Goal: Find specific page/section: Find specific page/section

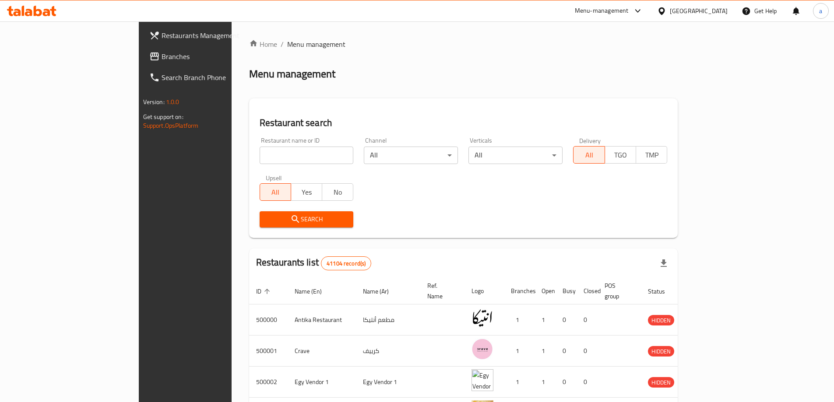
click at [717, 11] on div "[GEOGRAPHIC_DATA]" at bounding box center [699, 11] width 58 height 10
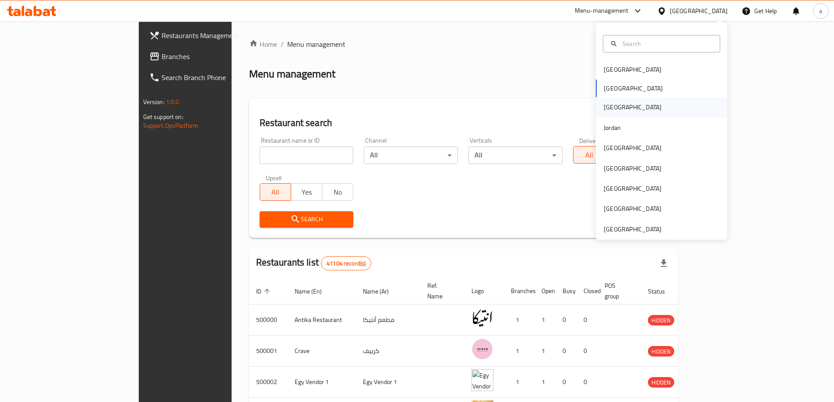
click at [614, 109] on div "[GEOGRAPHIC_DATA]" at bounding box center [632, 107] width 72 height 20
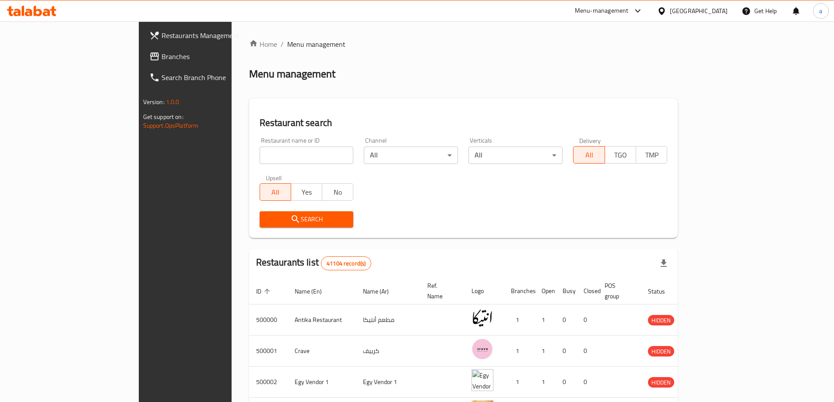
click at [715, 14] on div "[GEOGRAPHIC_DATA]" at bounding box center [699, 11] width 58 height 10
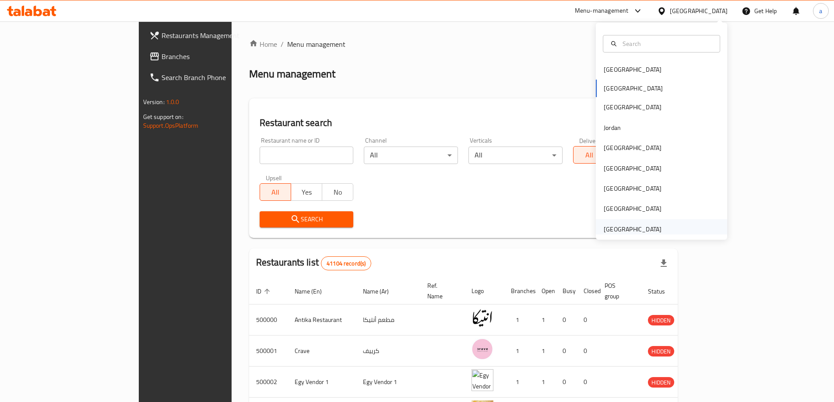
click at [611, 226] on div "[GEOGRAPHIC_DATA]" at bounding box center [633, 230] width 58 height 10
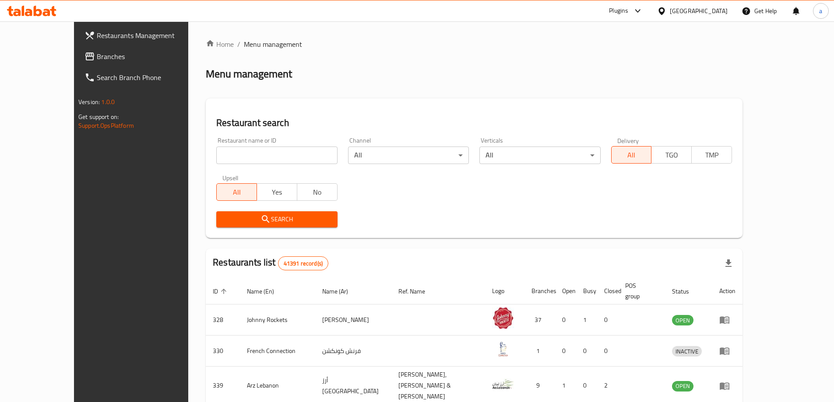
click at [696, 11] on div "[GEOGRAPHIC_DATA]" at bounding box center [699, 11] width 58 height 10
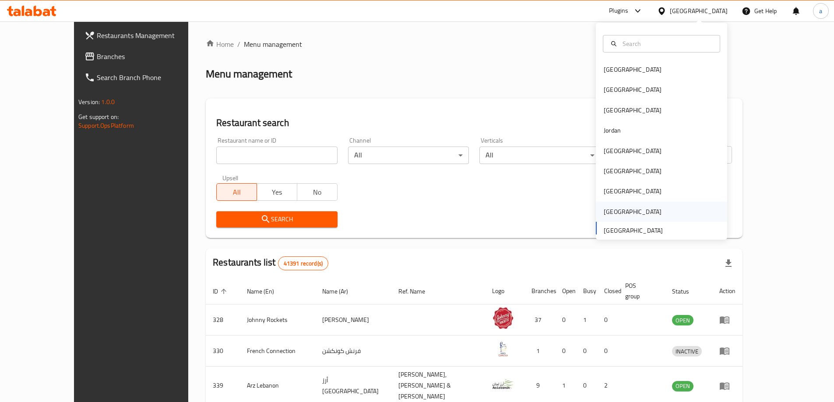
click at [613, 206] on div "[GEOGRAPHIC_DATA]" at bounding box center [632, 212] width 72 height 20
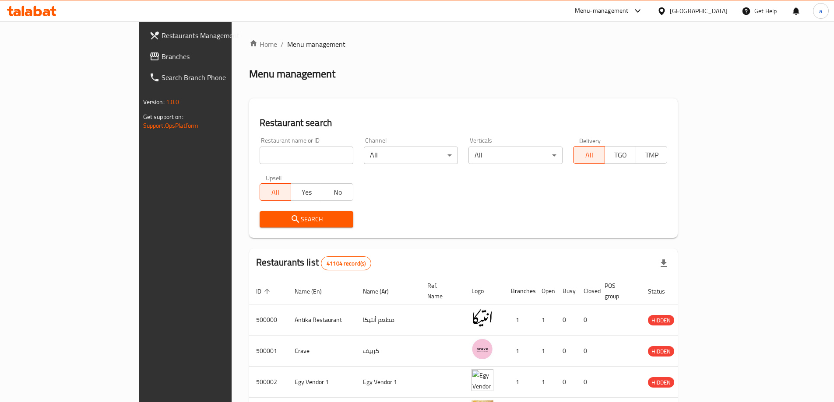
click at [713, 12] on div "[GEOGRAPHIC_DATA]" at bounding box center [699, 11] width 58 height 10
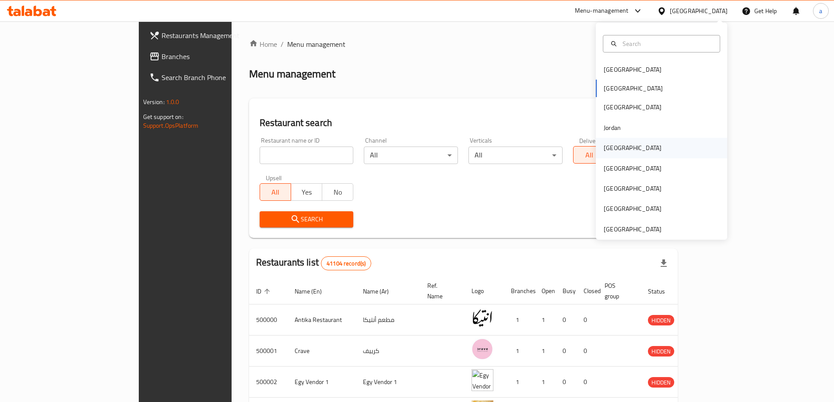
click at [617, 150] on div "[GEOGRAPHIC_DATA]" at bounding box center [632, 148] width 72 height 20
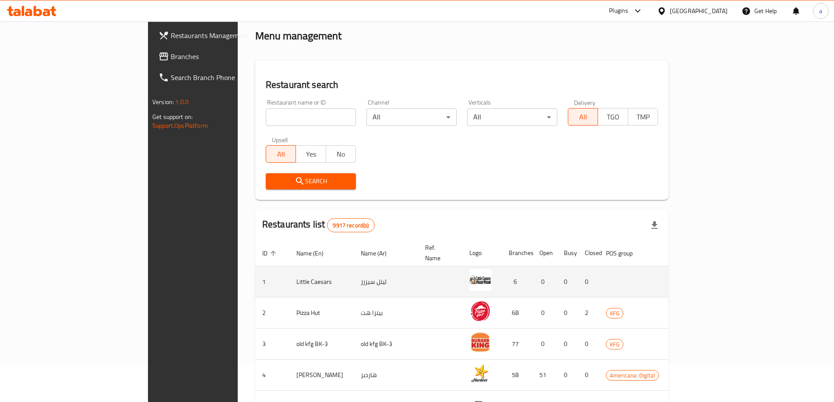
scroll to position [32, 0]
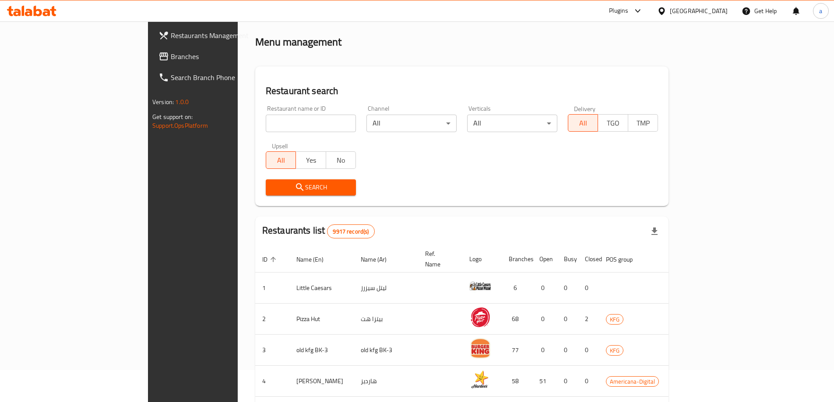
click at [666, 13] on icon at bounding box center [661, 11] width 9 height 9
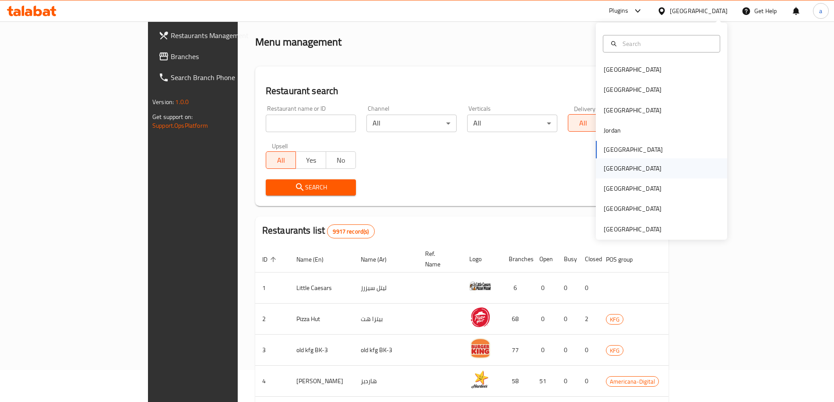
click at [612, 173] on div "[GEOGRAPHIC_DATA]" at bounding box center [633, 169] width 58 height 10
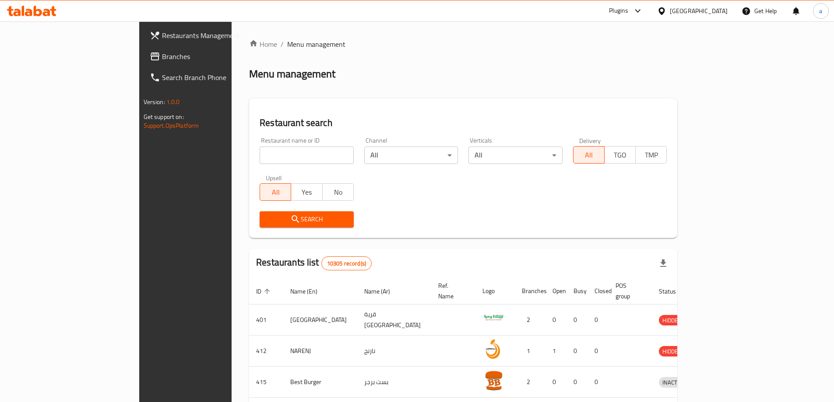
click at [162, 61] on span "Branches" at bounding box center [216, 56] width 109 height 11
